Goal: Task Accomplishment & Management: Manage account settings

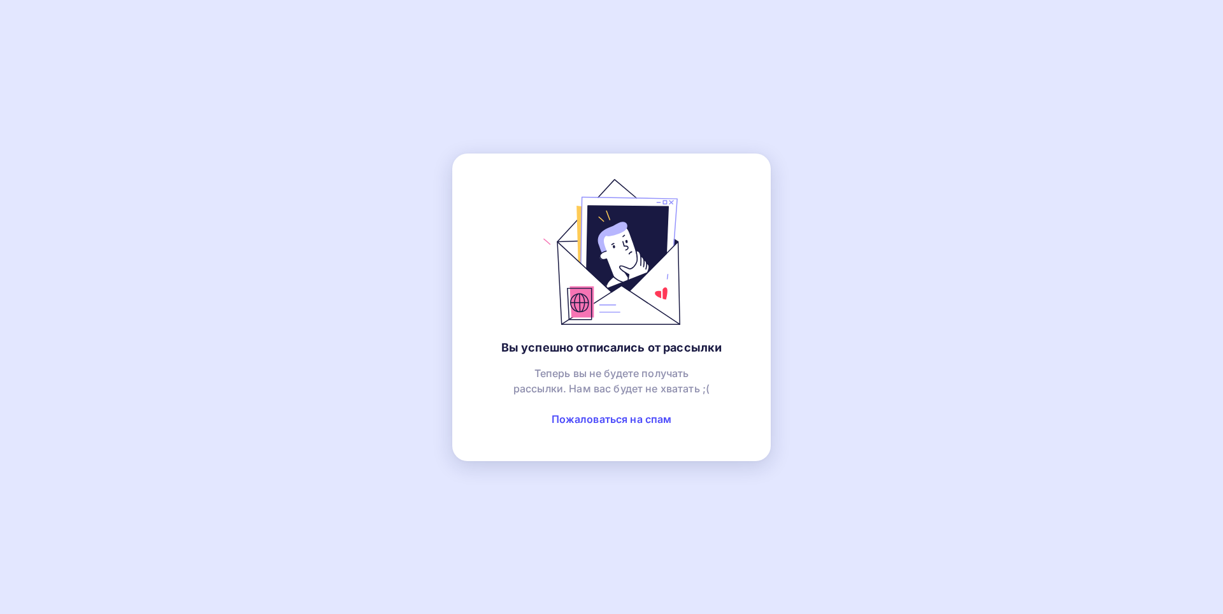
click at [579, 422] on link "Пожаловаться на спам" at bounding box center [611, 419] width 120 height 13
